Goal: Contribute content: Add original content to the website for others to see

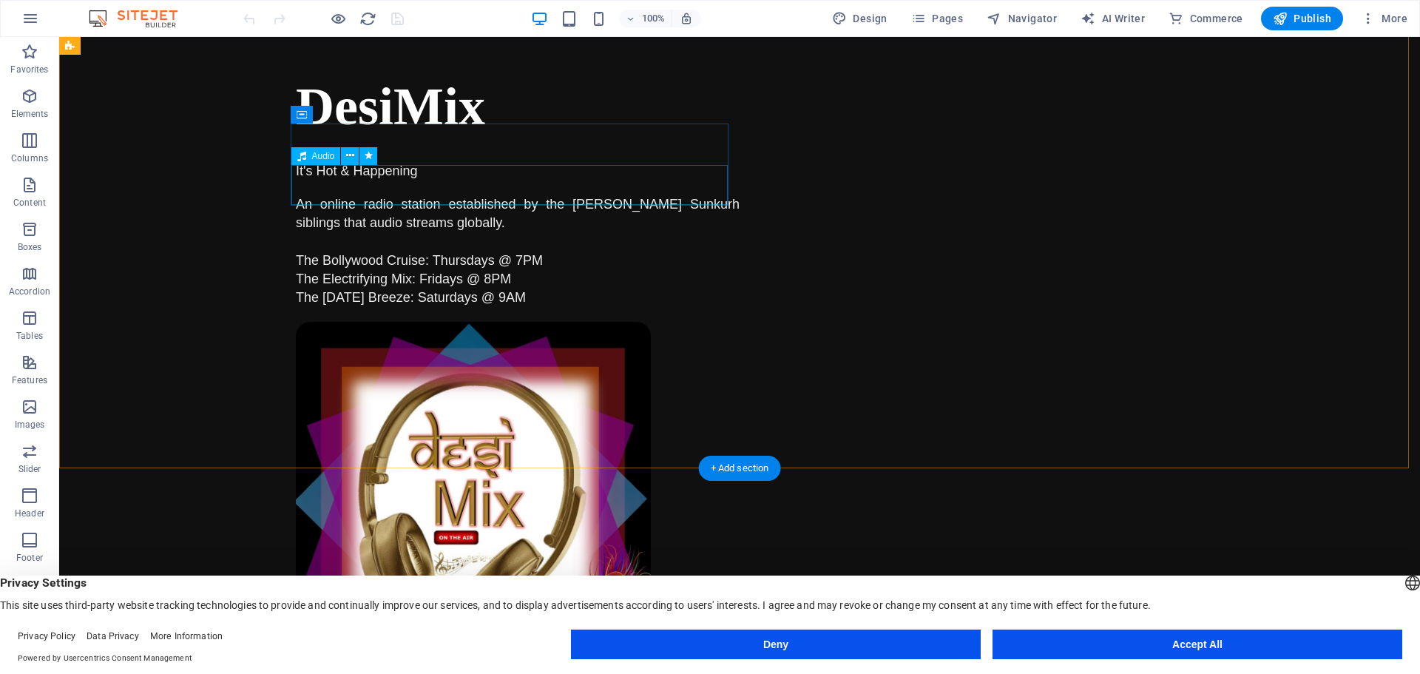
scroll to position [814, 0]
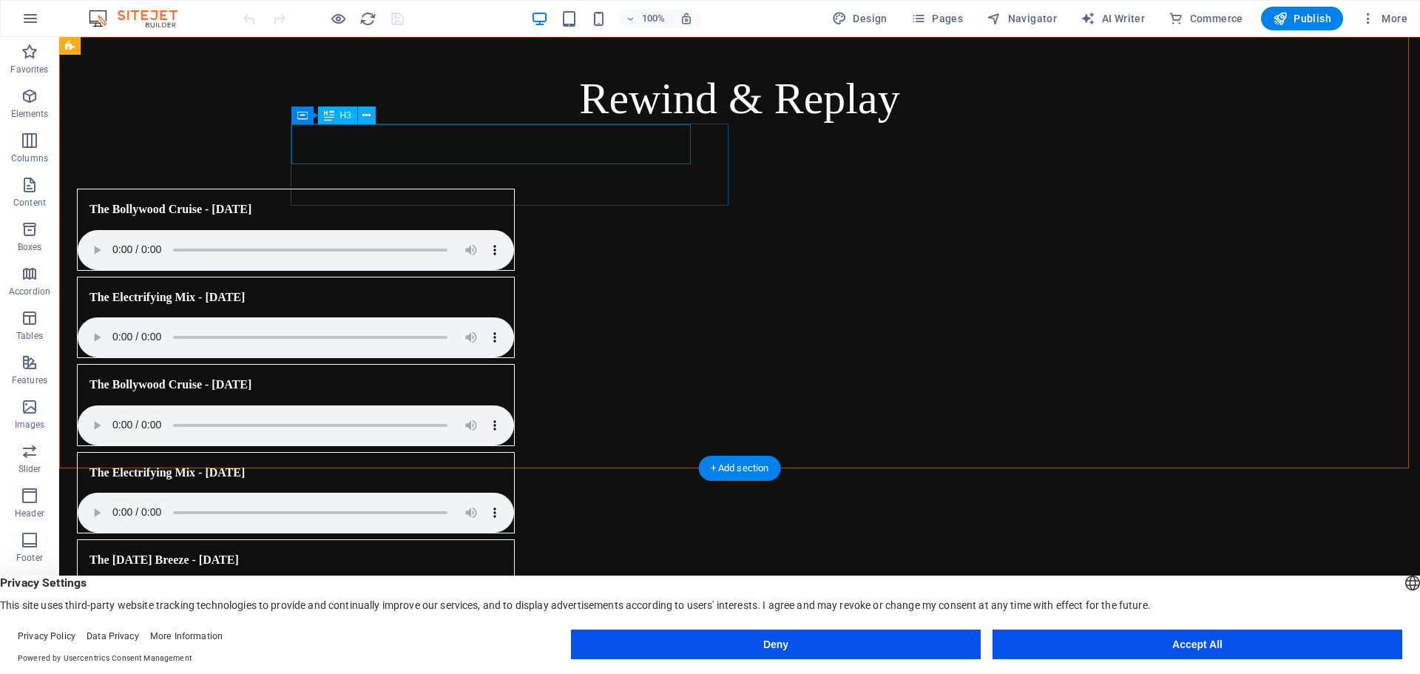
click at [443, 540] on div "The [DATE] Breeze - [DATE]" at bounding box center [277, 560] width 399 height 40
click at [422, 540] on div "The [DATE] Breeze - [DATE]" at bounding box center [277, 560] width 399 height 40
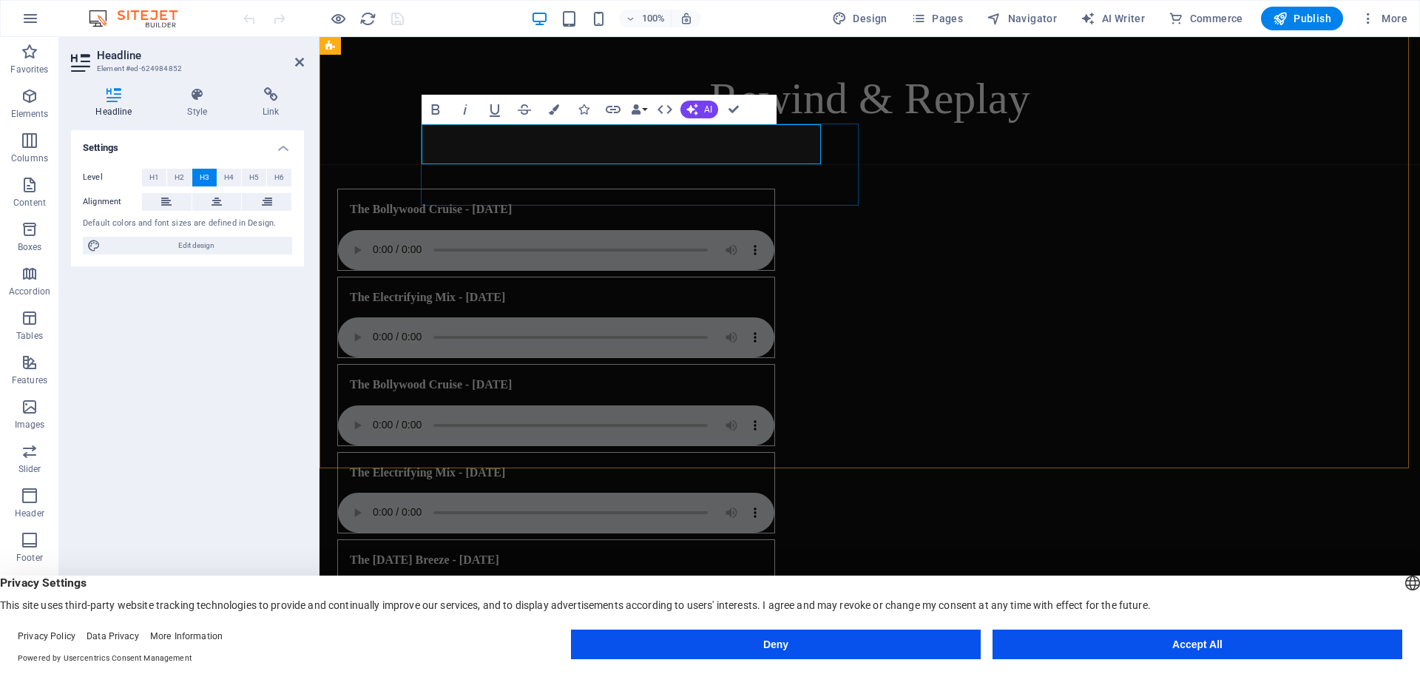
click at [499, 552] on h3 "The [DATE] Breeze - [DATE]" at bounding box center [424, 560] width 149 height 16
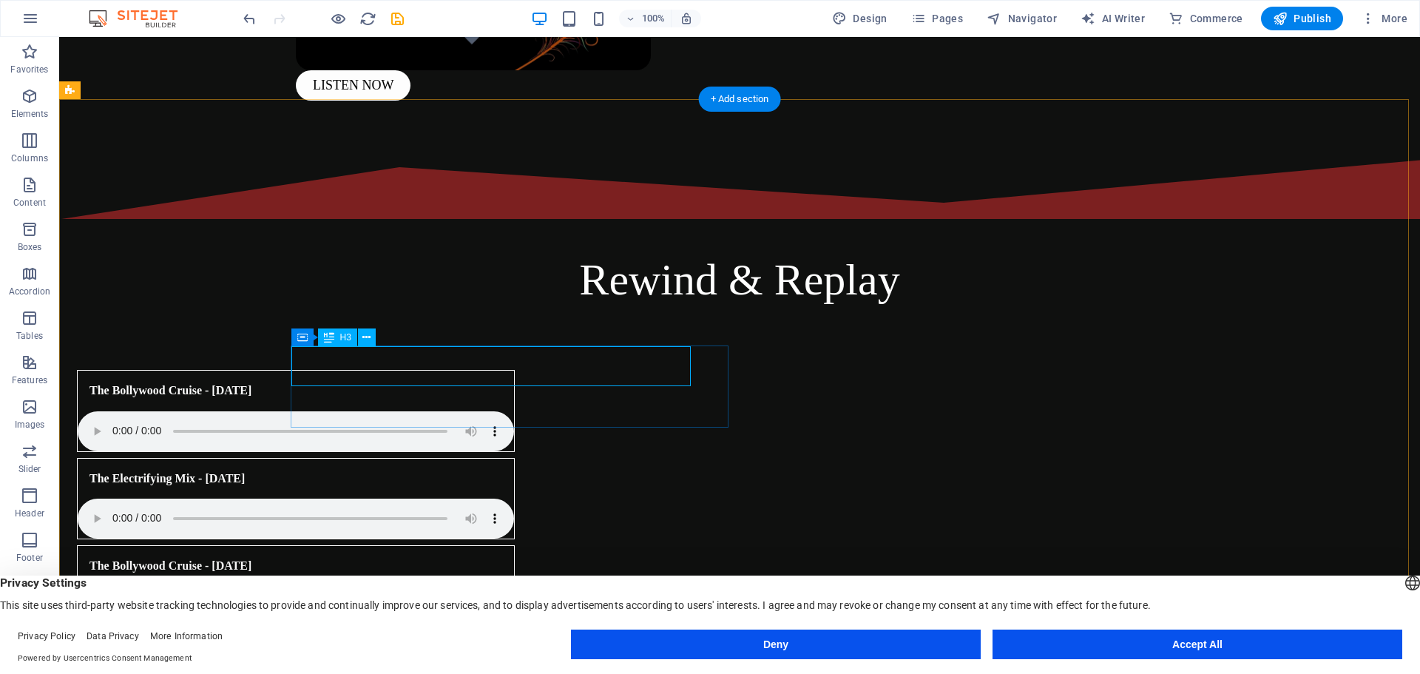
scroll to position [666, 0]
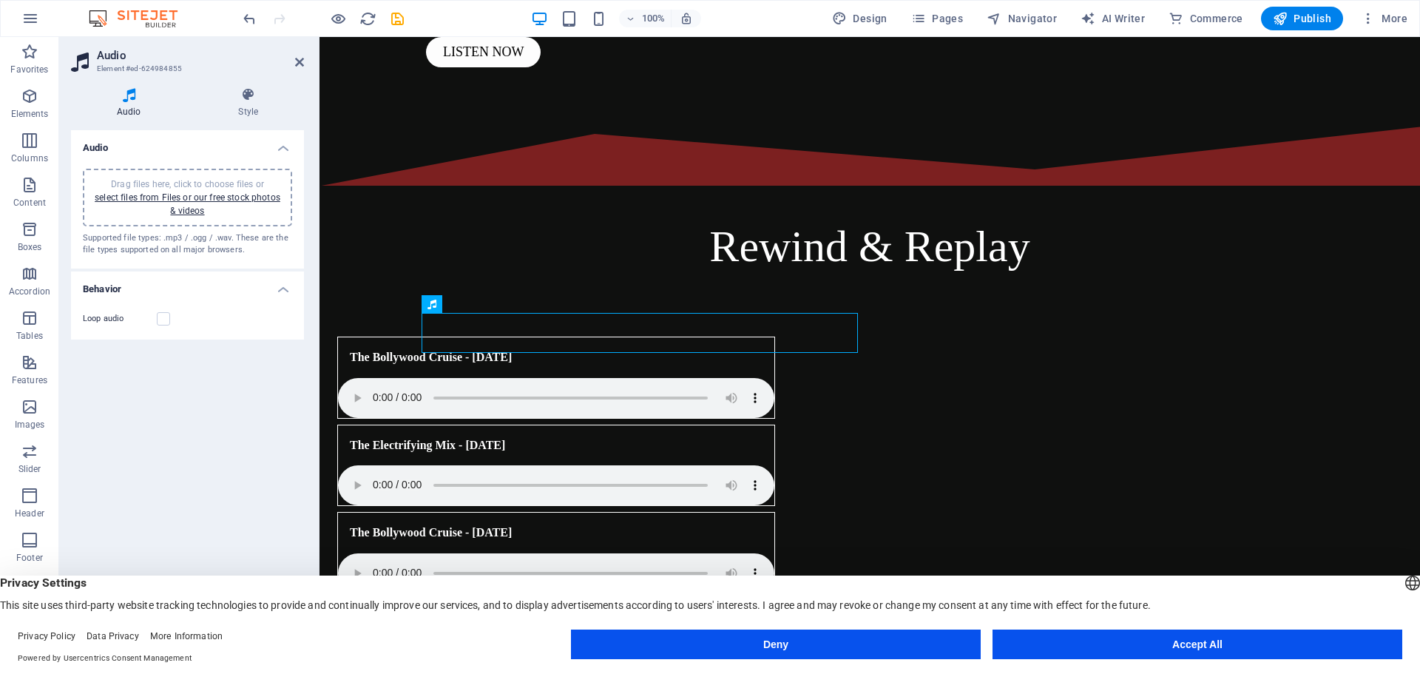
click at [408, 26] on div "100% Design Pages Navigator AI Writer Commerce Publish More" at bounding box center [826, 19] width 1173 height 24
click at [400, 21] on icon "save" at bounding box center [397, 18] width 17 height 17
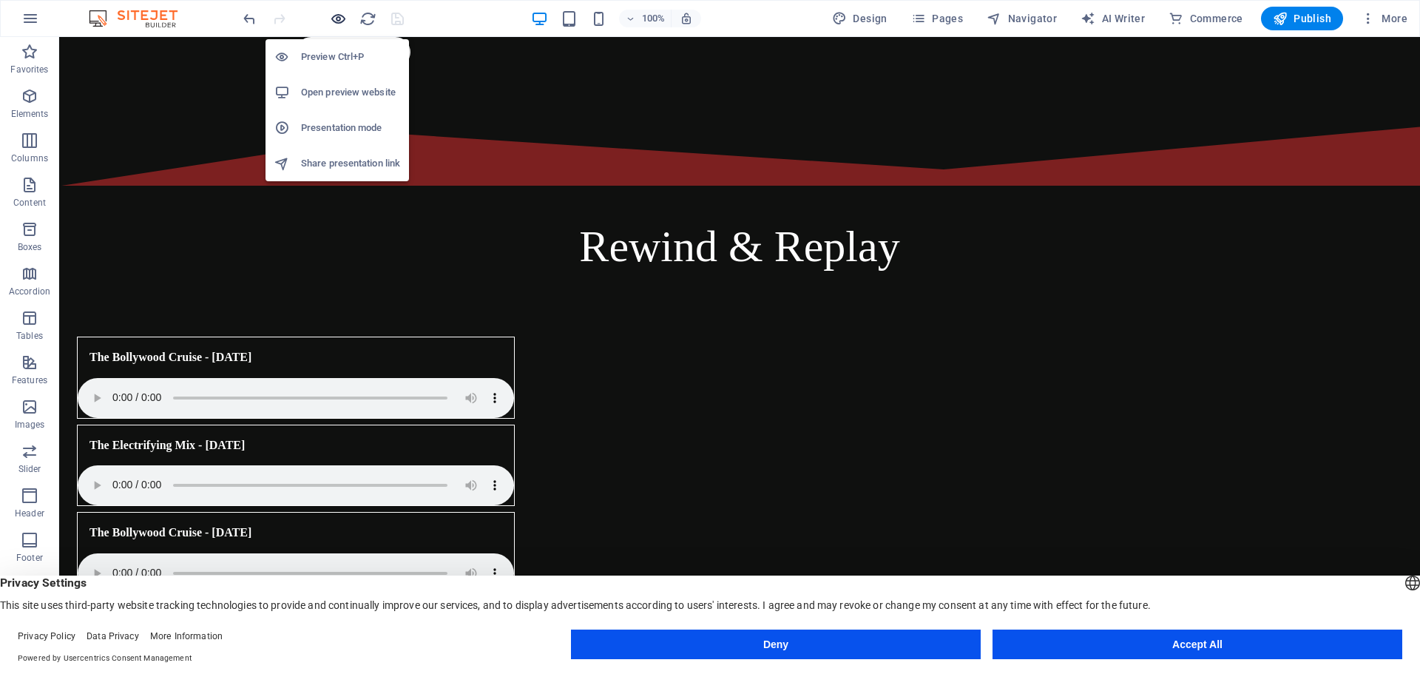
click at [331, 18] on icon "button" at bounding box center [338, 18] width 17 height 17
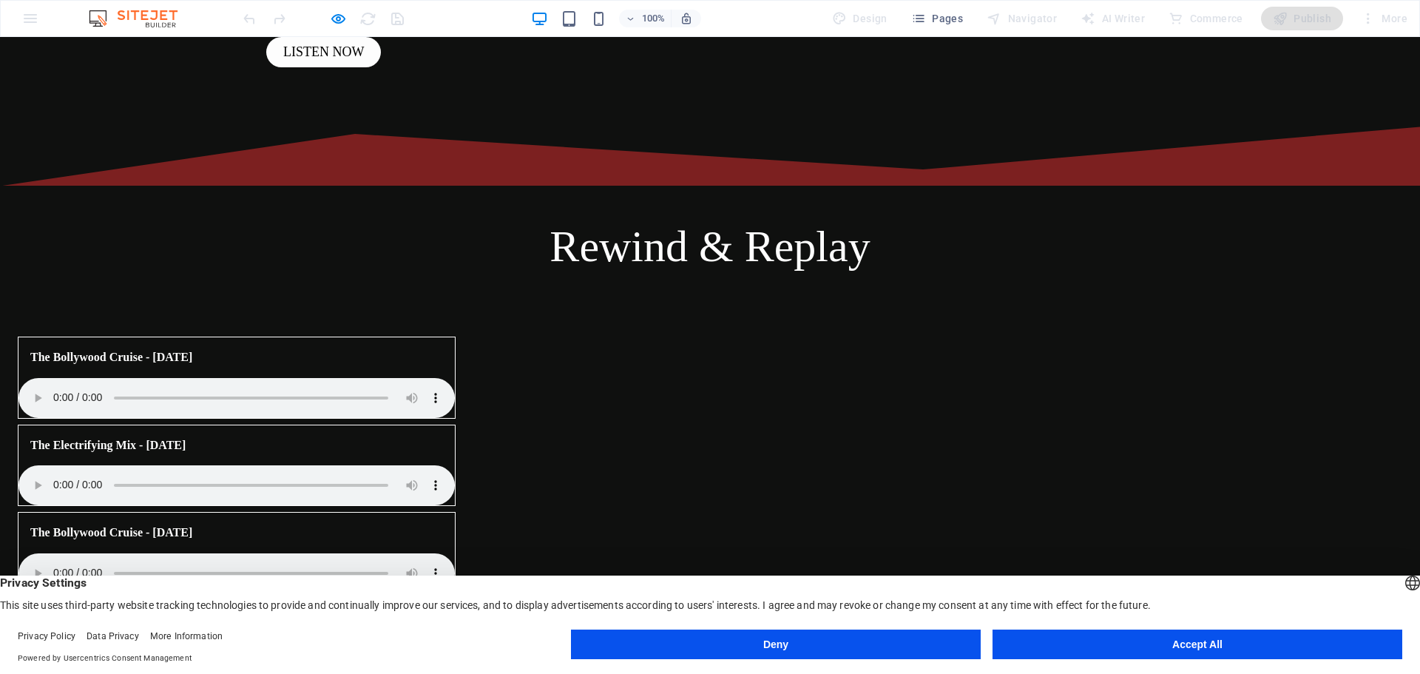
drag, startPoint x: 1110, startPoint y: 647, endPoint x: 1113, endPoint y: 611, distance: 36.4
click at [1110, 647] on button "Accept All" at bounding box center [1197, 644] width 410 height 30
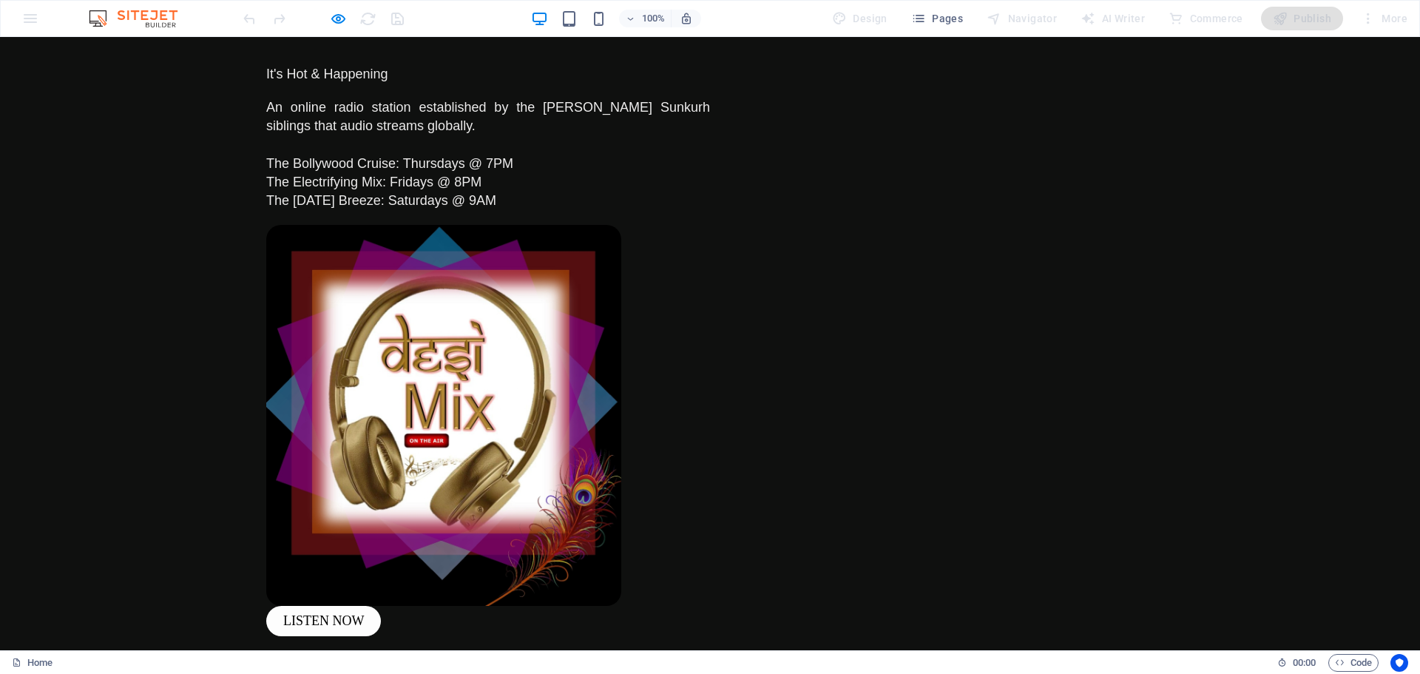
scroll to position [0, 0]
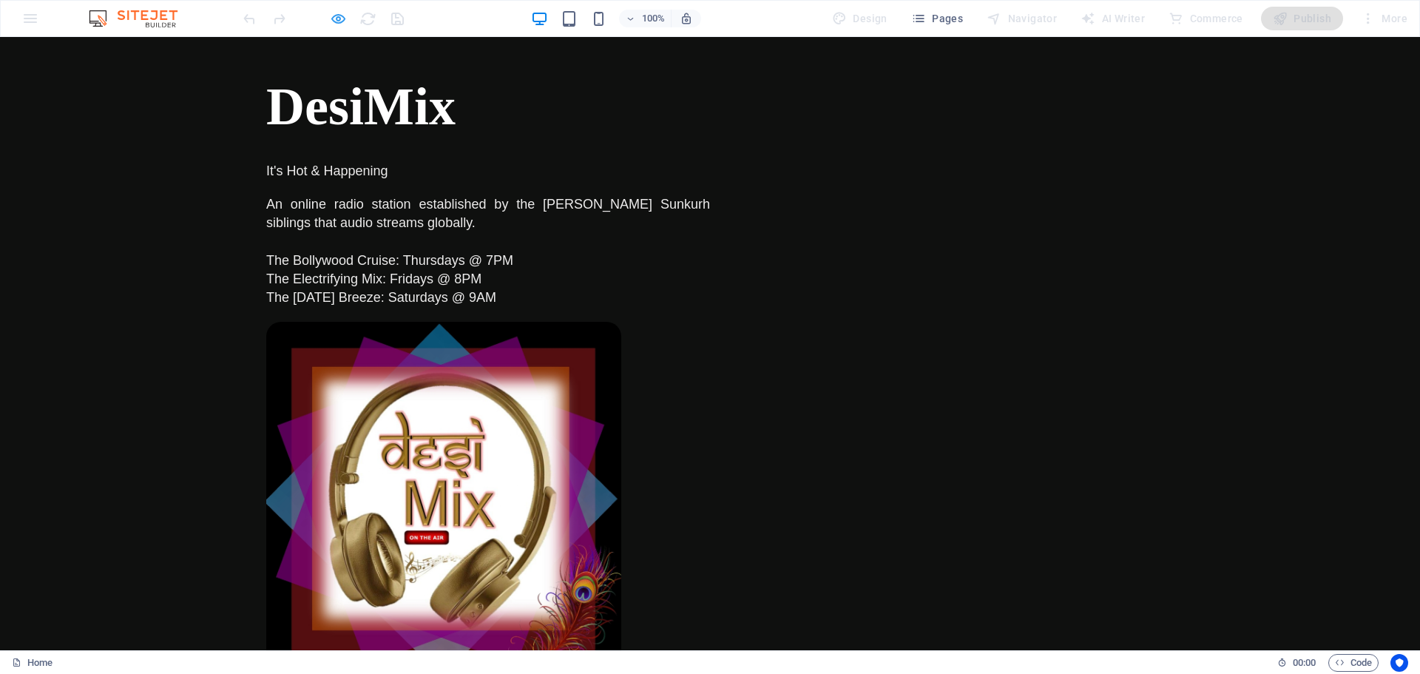
click at [343, 16] on icon "button" at bounding box center [338, 18] width 17 height 17
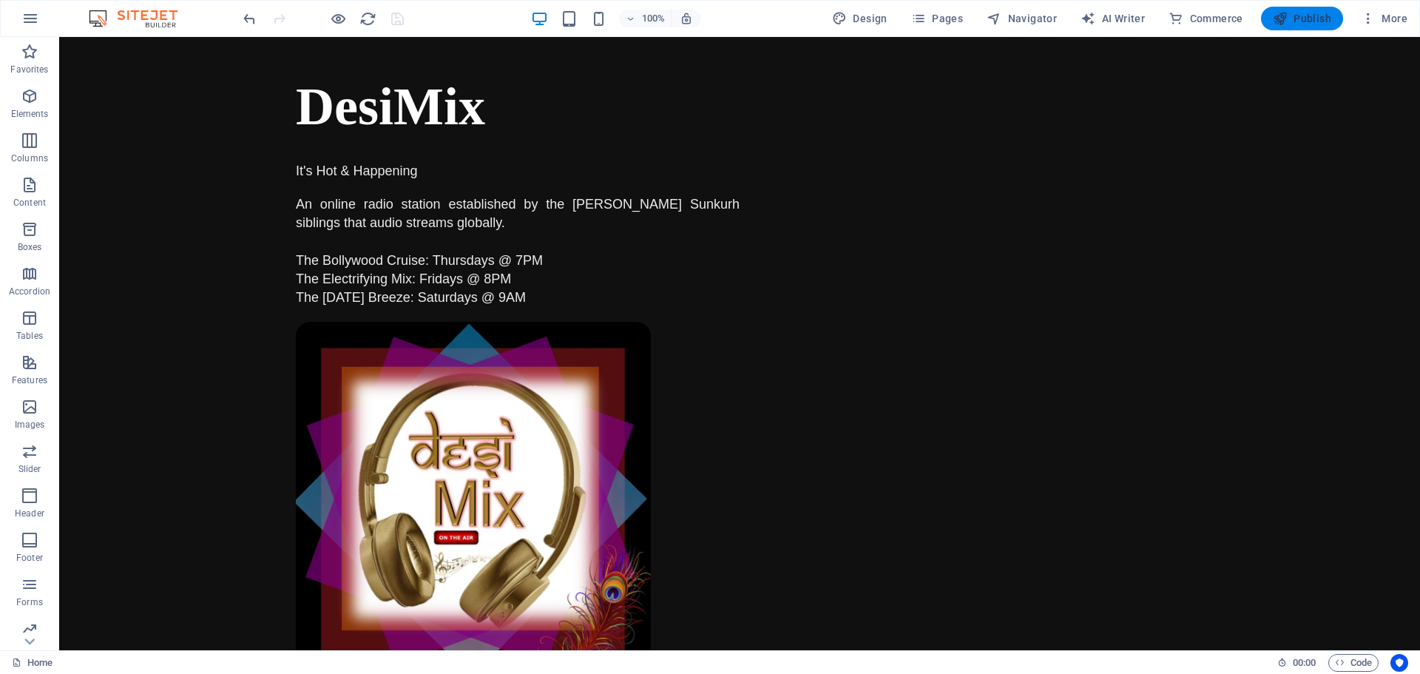
click at [1302, 13] on span "Publish" at bounding box center [1302, 18] width 58 height 15
